Goal: Transaction & Acquisition: Purchase product/service

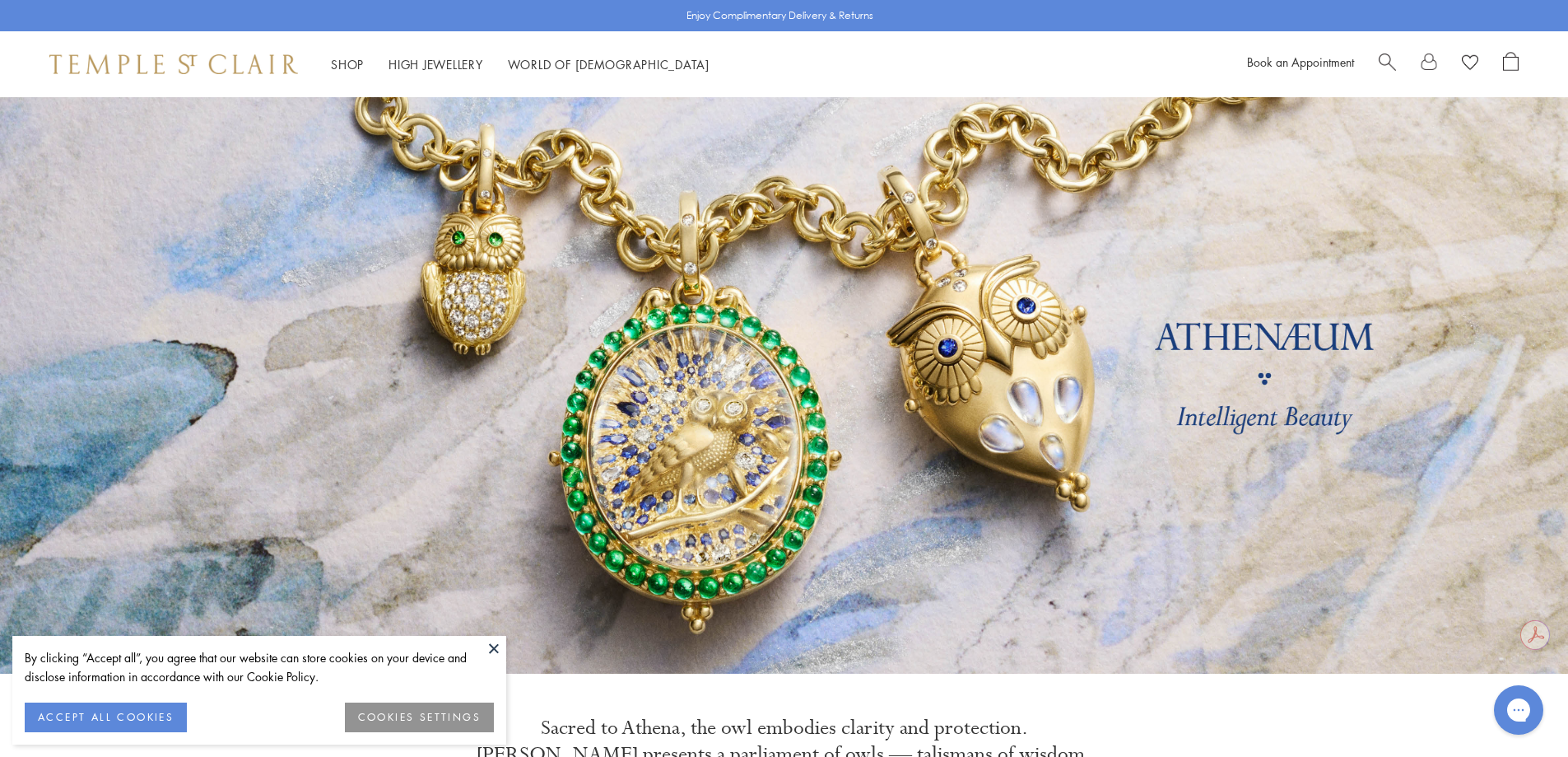
click at [489, 650] on button at bounding box center [493, 648] width 24 height 24
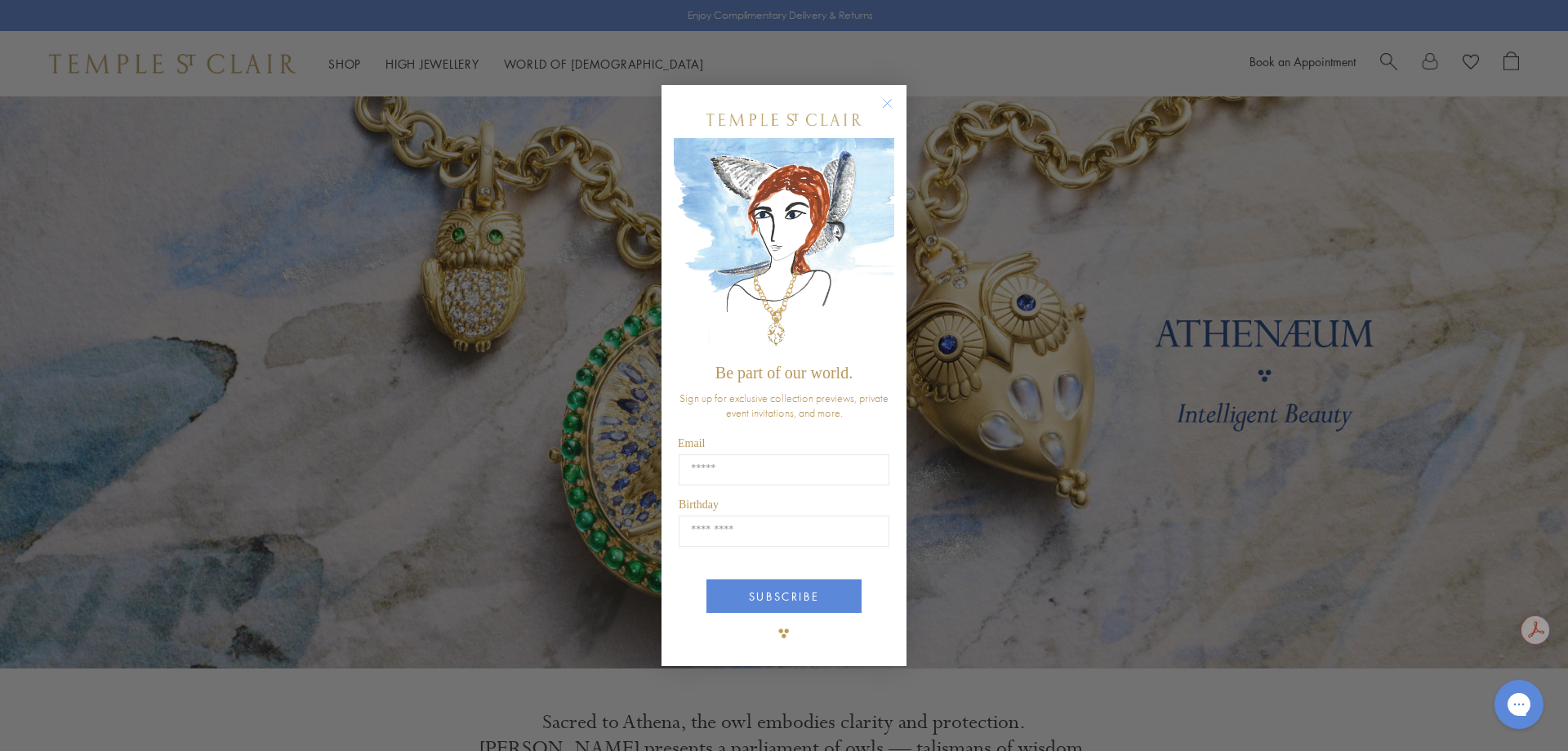
click at [896, 101] on circle "Close dialog" at bounding box center [888, 103] width 20 height 20
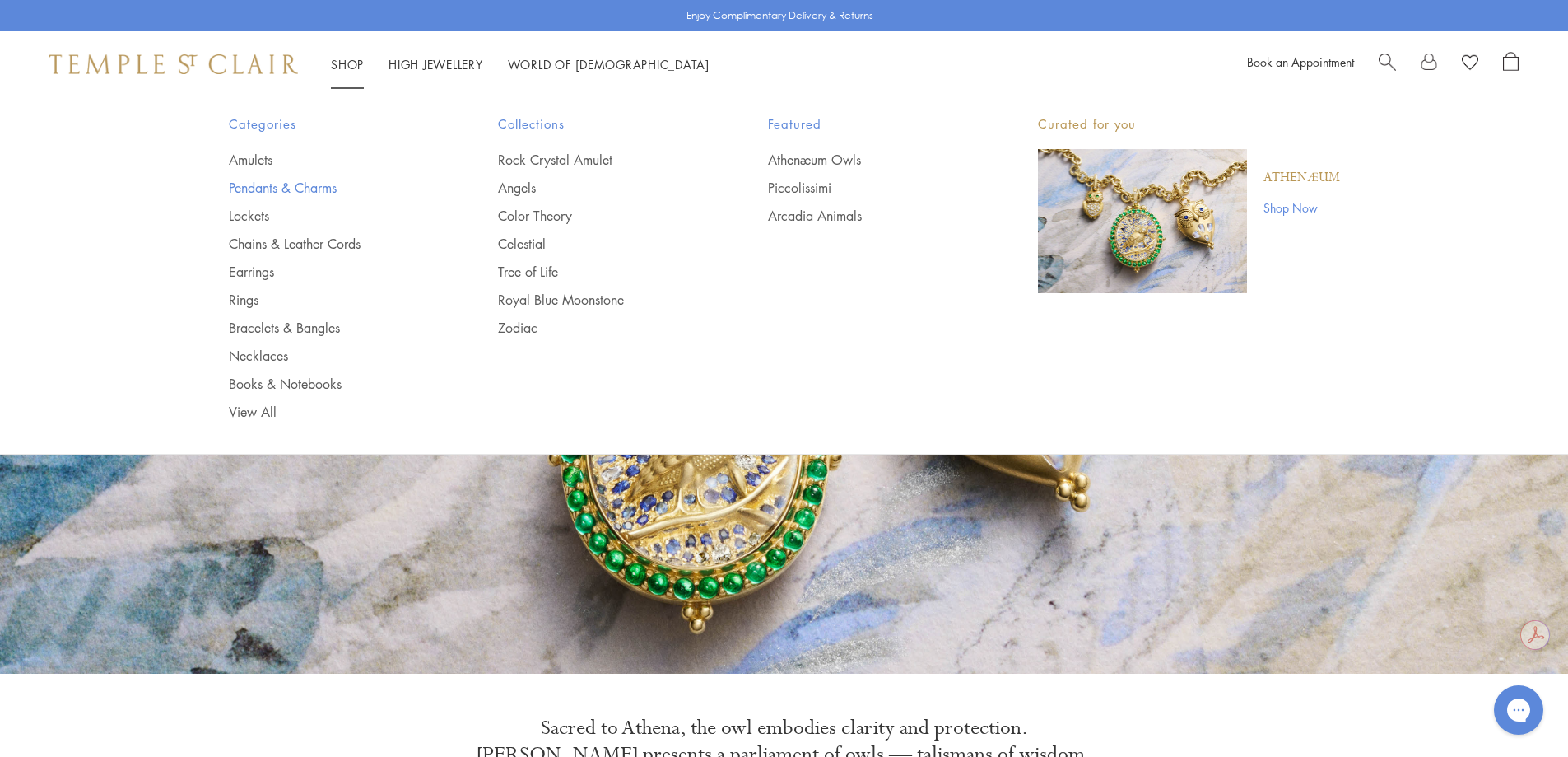
click at [284, 188] on link "Pendants & Charms" at bounding box center [331, 188] width 204 height 18
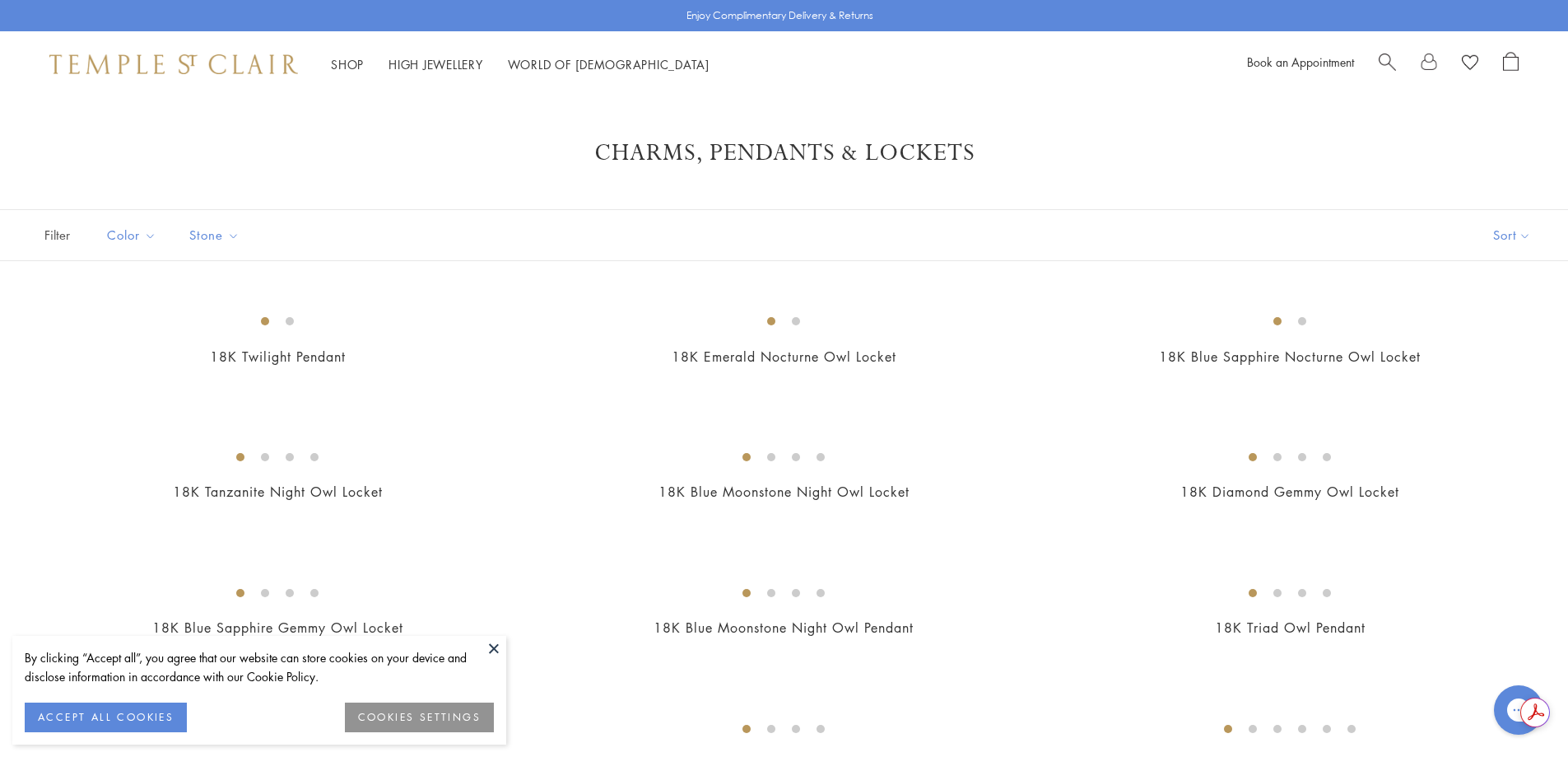
click at [159, 725] on button "ACCEPT ALL COOKIES" at bounding box center [105, 717] width 162 height 29
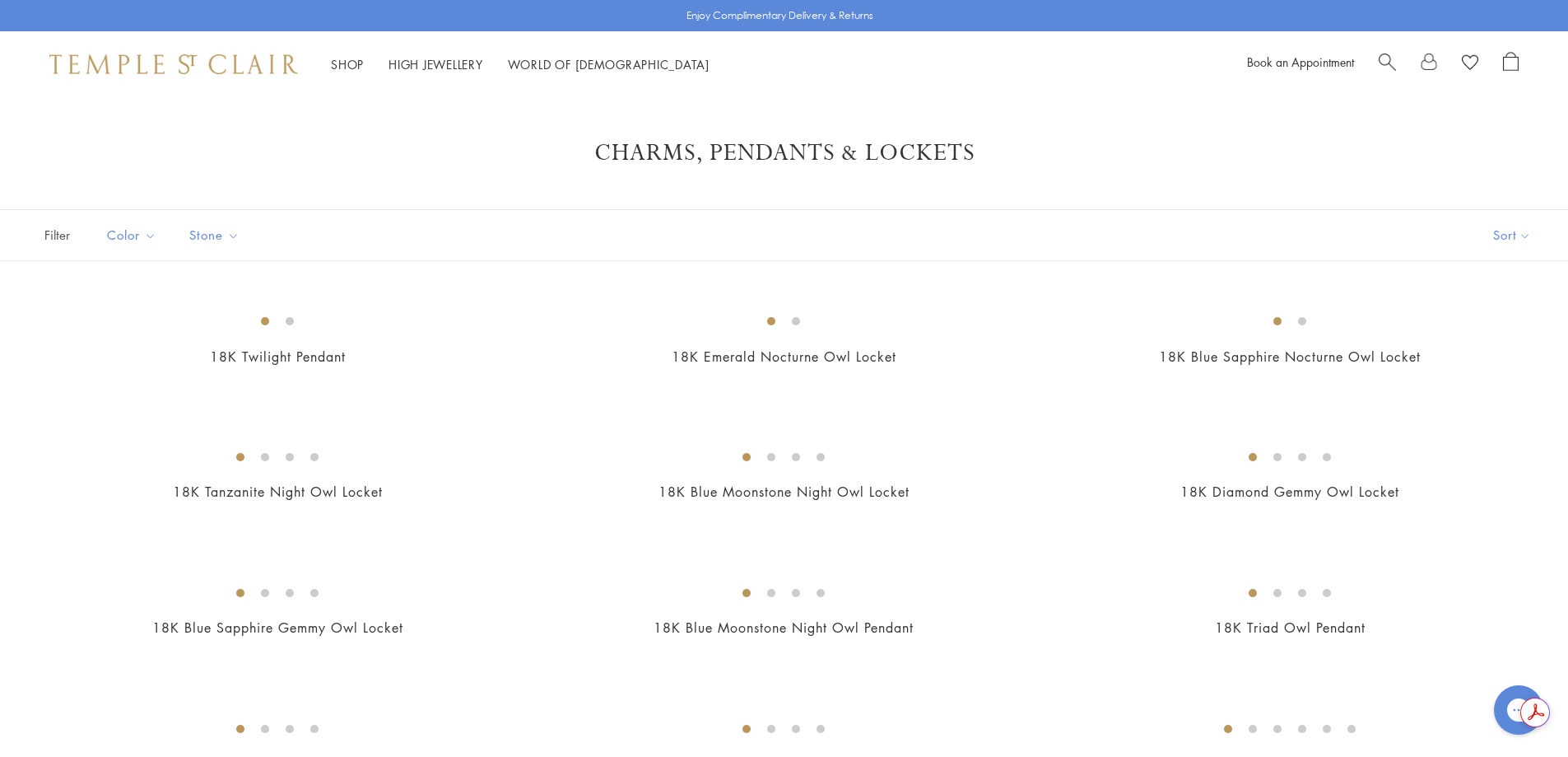
click at [1389, 66] on span "Search" at bounding box center [1388, 60] width 18 height 18
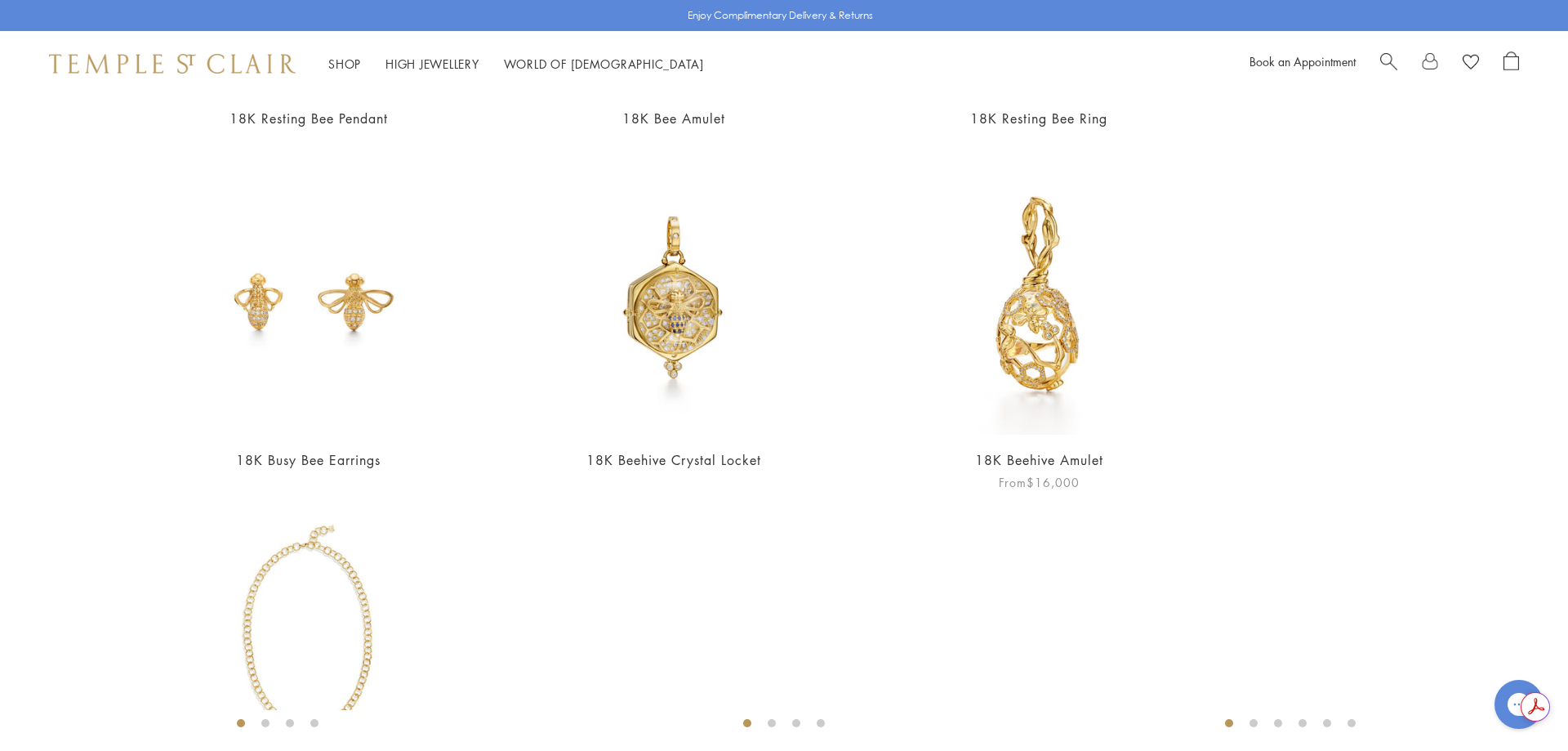
scroll to position [791, 0]
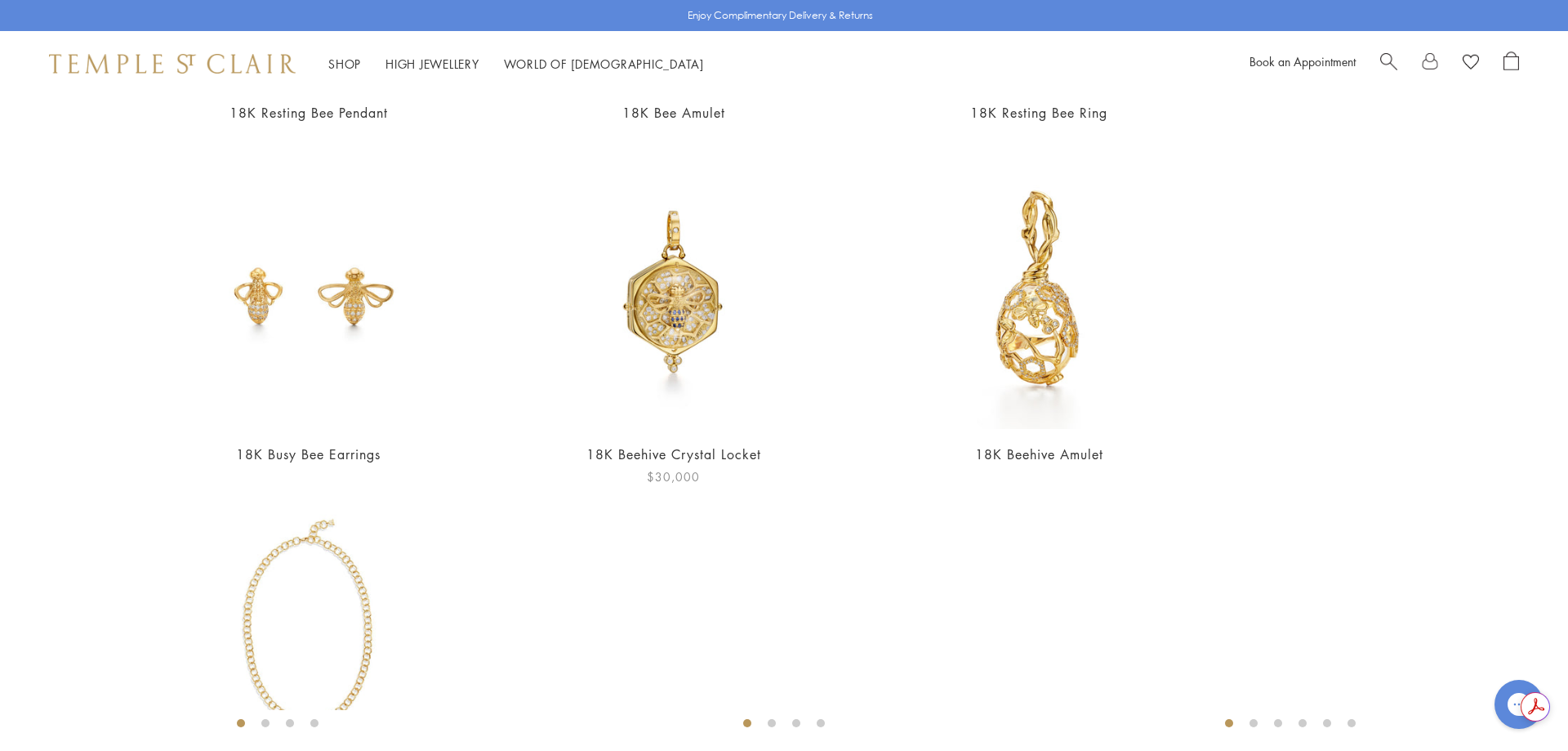
type input "***"
click at [656, 287] on img at bounding box center [673, 287] width 284 height 284
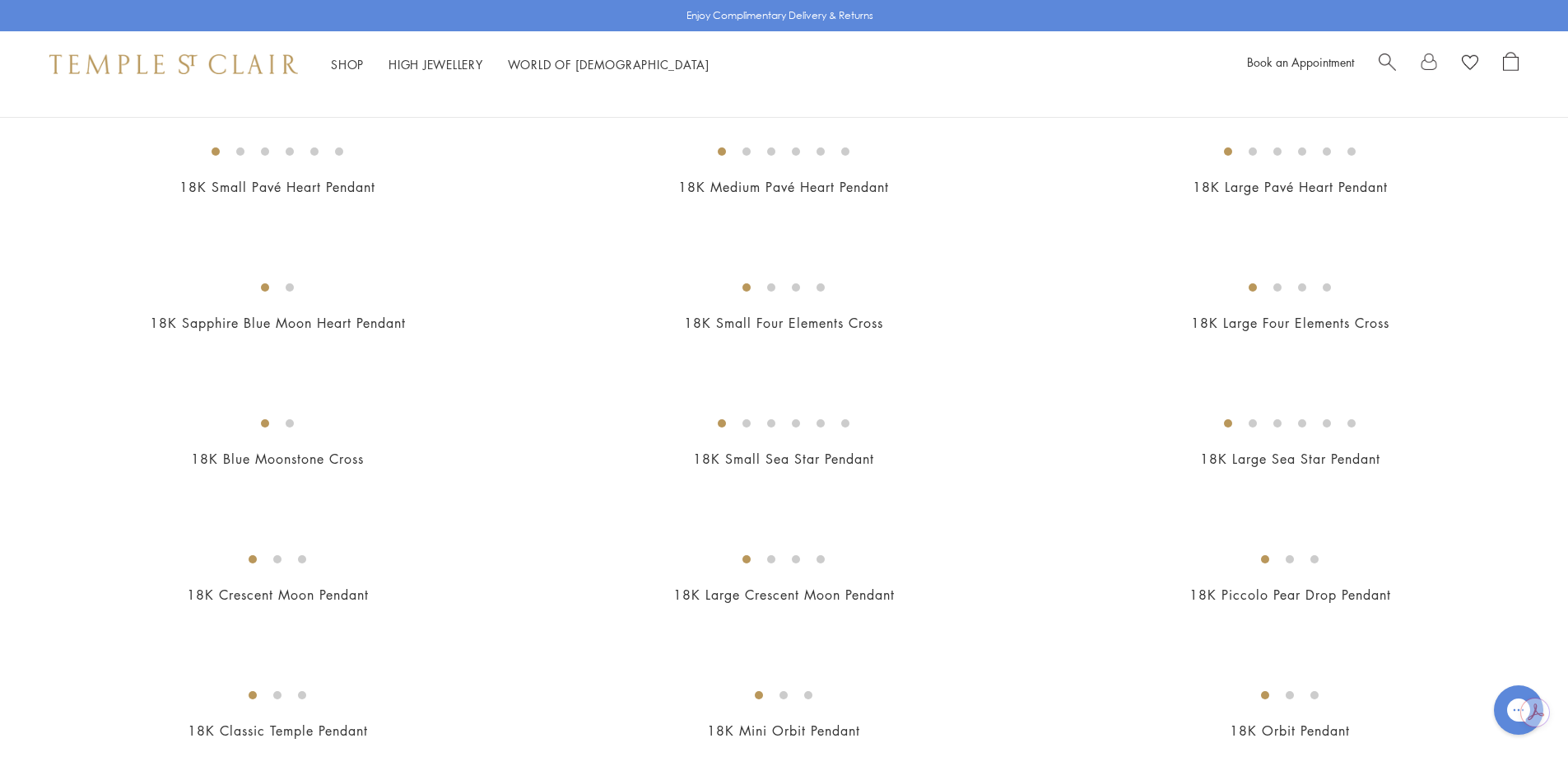
scroll to position [1812, 0]
